Goal: Find specific fact: Find specific fact

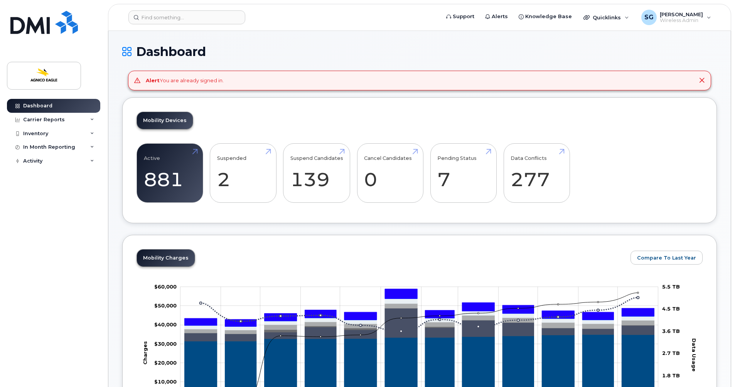
click at [39, 201] on div "Dashboard Carrier Reports Monthly Billing Roaming Reports Suspended Devices Sus…" at bounding box center [54, 237] width 95 height 276
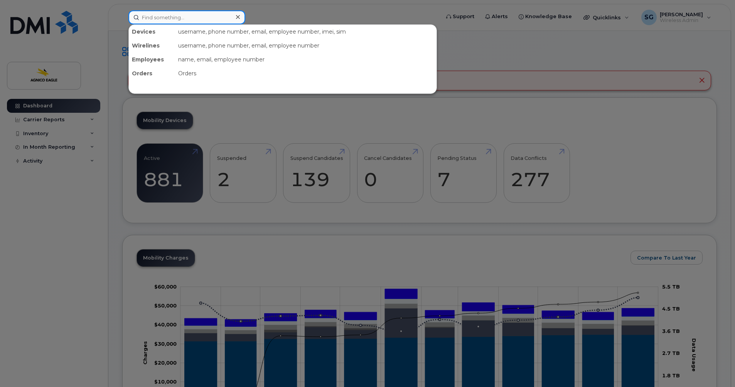
click at [208, 17] on input at bounding box center [186, 17] width 117 height 14
paste input "[PHONE_NUMBER]"
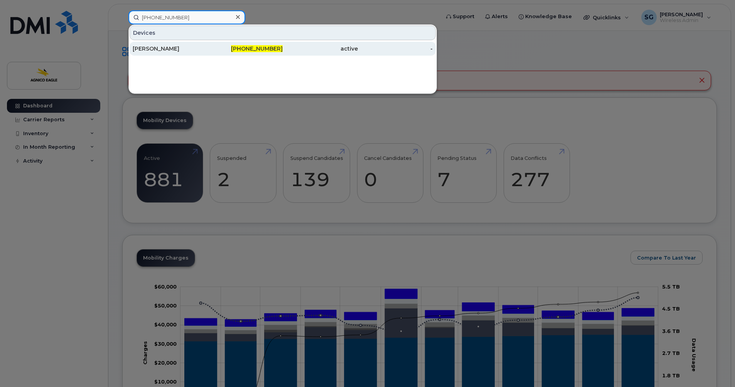
type input "[PHONE_NUMBER]"
click at [257, 47] on span "819-737-1453" at bounding box center [257, 48] width 52 height 7
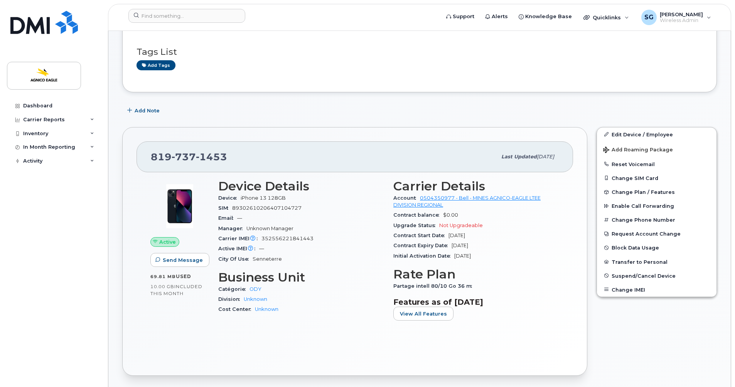
scroll to position [77, 0]
